Goal: Find contact information: Find contact information

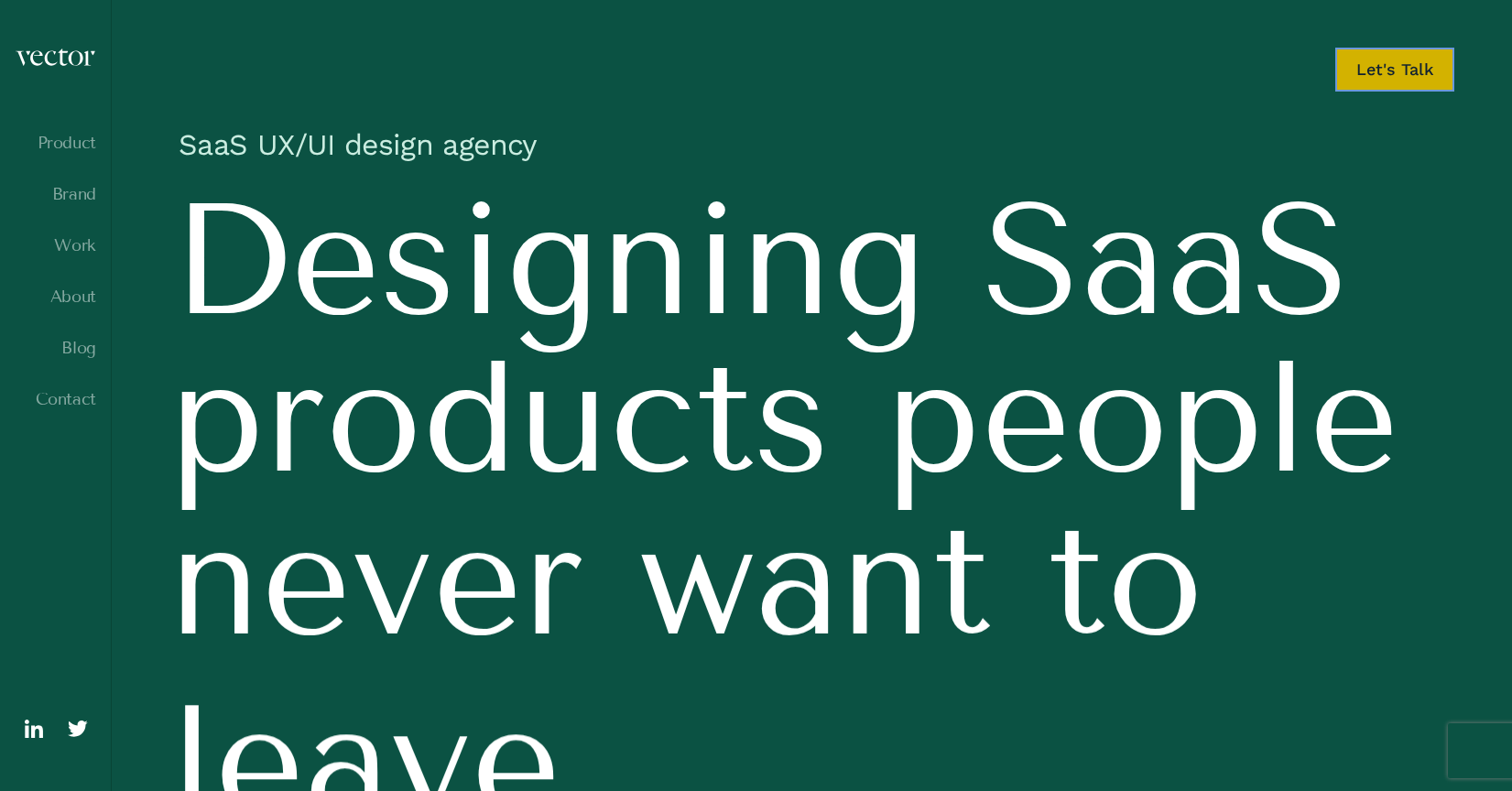
click at [1403, 81] on link "Let's Talk" at bounding box center [1395, 69] width 119 height 44
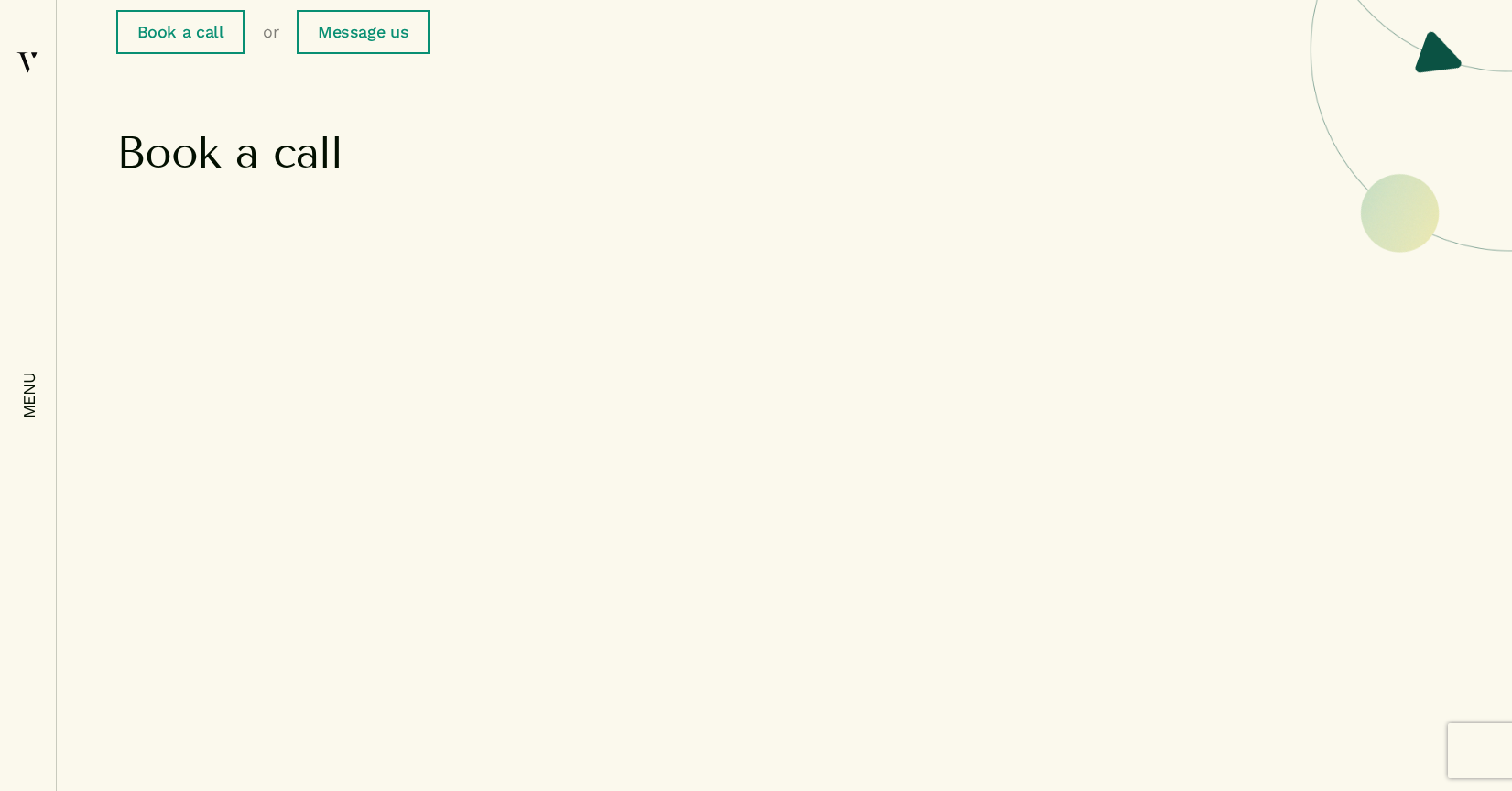
scroll to position [554, 0]
